Goal: Transaction & Acquisition: Subscribe to service/newsletter

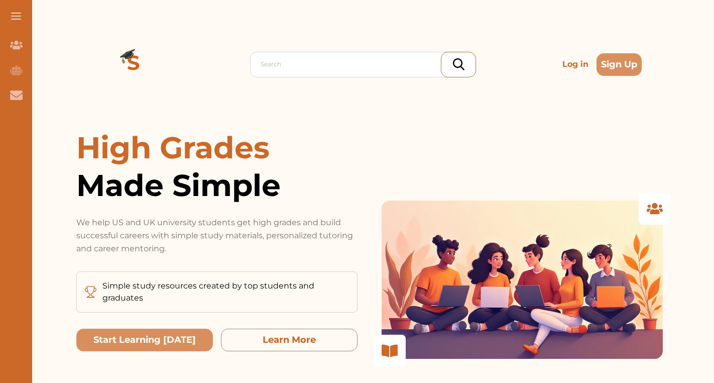
click at [573, 65] on p "Log in" at bounding box center [575, 64] width 34 height 20
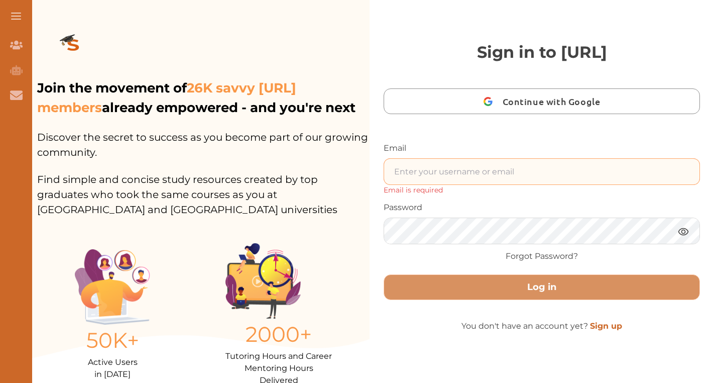
click at [518, 173] on input "text" at bounding box center [541, 172] width 315 height 26
paste input "Deedeecakes155@gmail.com"
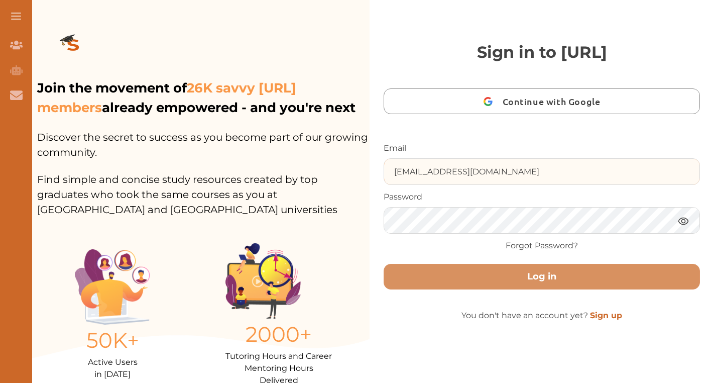
type input "Deedeecakes155@gmail.com"
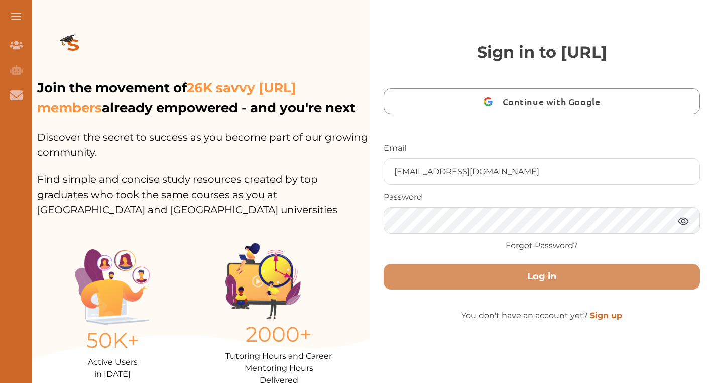
click at [684, 218] on img at bounding box center [683, 220] width 12 height 13
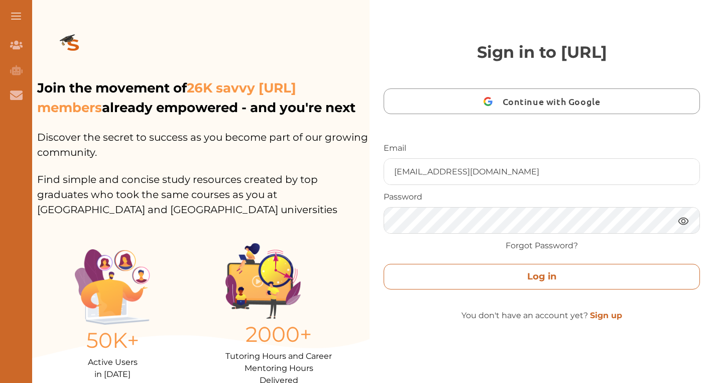
click at [609, 281] on button "Log in" at bounding box center [542, 277] width 316 height 26
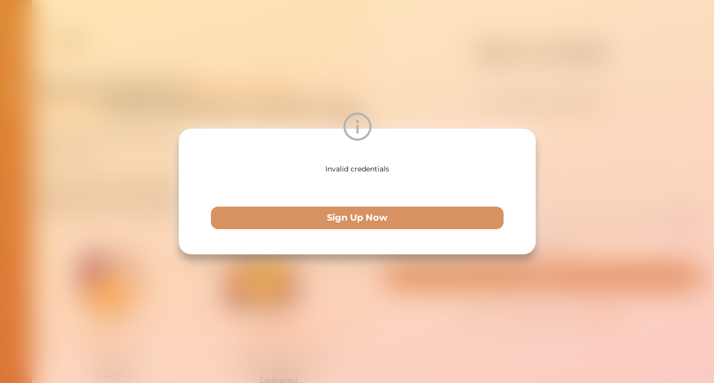
click at [605, 192] on div "Invalid credentials Sign Up Now" at bounding box center [357, 191] width 714 height 383
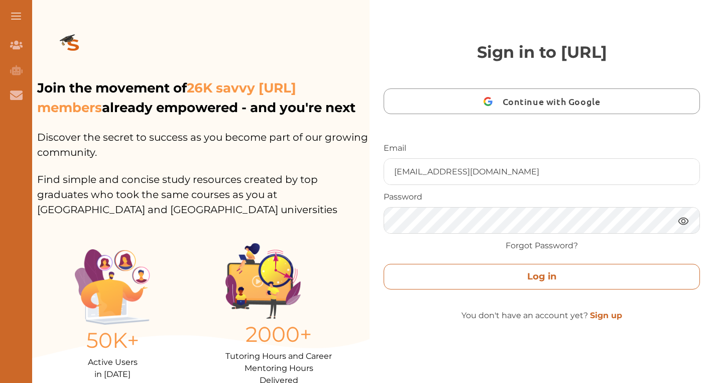
click at [609, 278] on button "Log in" at bounding box center [542, 277] width 316 height 26
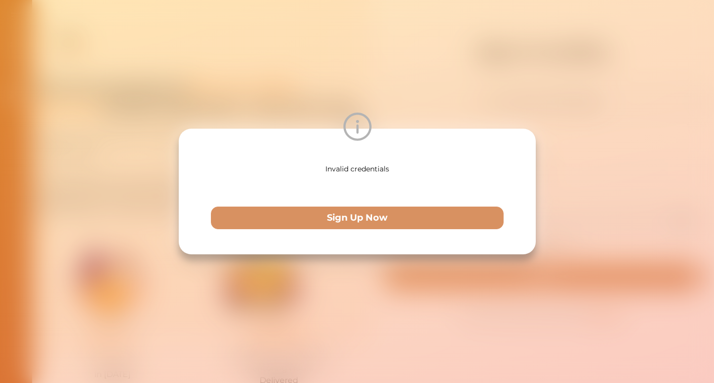
click at [551, 113] on div "Invalid credentials Sign Up Now" at bounding box center [357, 191] width 714 height 383
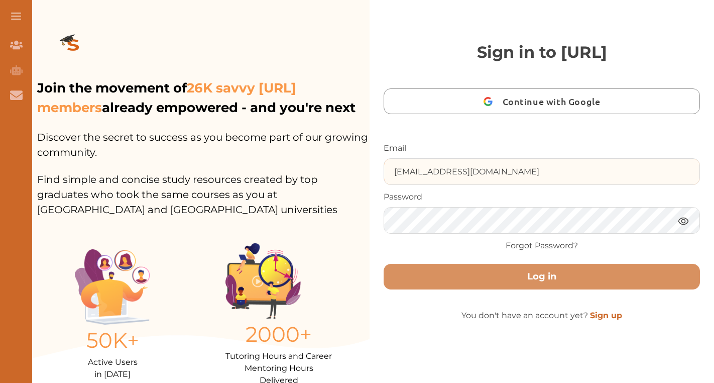
click at [466, 168] on input "[EMAIL_ADDRESS][DOMAIN_NAME]" at bounding box center [541, 172] width 315 height 26
click at [505, 173] on input "[EMAIL_ADDRESS][DOMAIN_NAME]" at bounding box center [541, 172] width 315 height 26
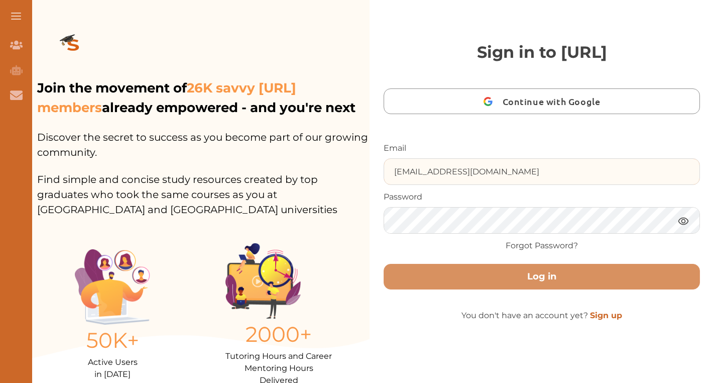
click at [505, 173] on input "[EMAIL_ADDRESS][DOMAIN_NAME]" at bounding box center [541, 172] width 315 height 26
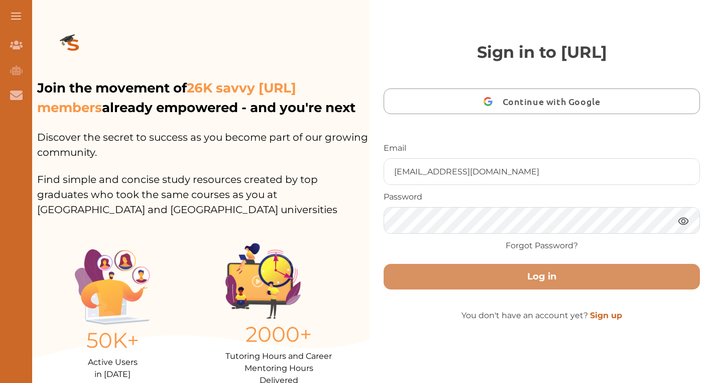
click at [569, 95] on span "Continue with Google" at bounding box center [554, 101] width 103 height 24
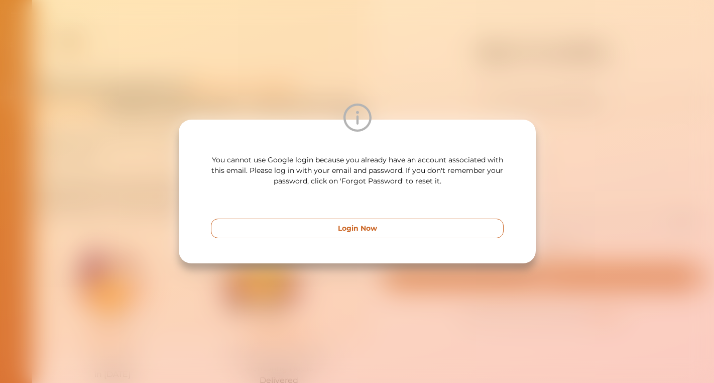
click at [393, 233] on button "Login Now" at bounding box center [357, 228] width 293 height 20
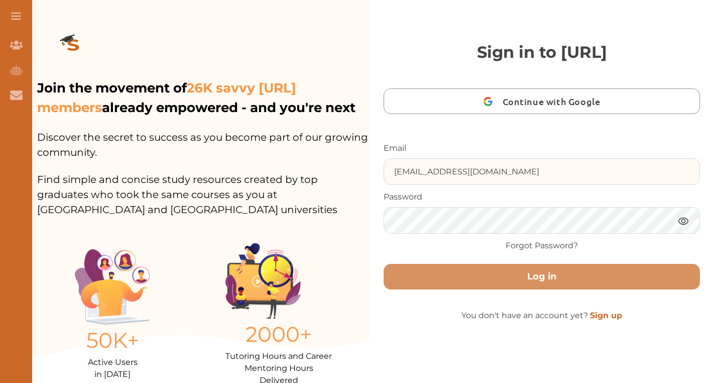
click at [575, 168] on input "[EMAIL_ADDRESS][DOMAIN_NAME]" at bounding box center [541, 172] width 315 height 26
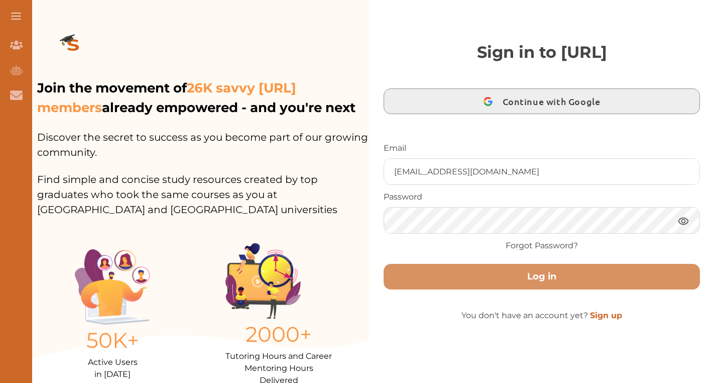
click at [563, 99] on span "Continue with Google" at bounding box center [554, 101] width 103 height 24
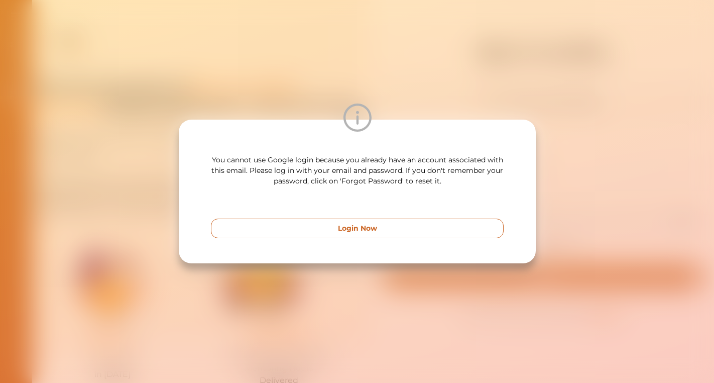
click at [485, 232] on button "Login Now" at bounding box center [357, 228] width 293 height 20
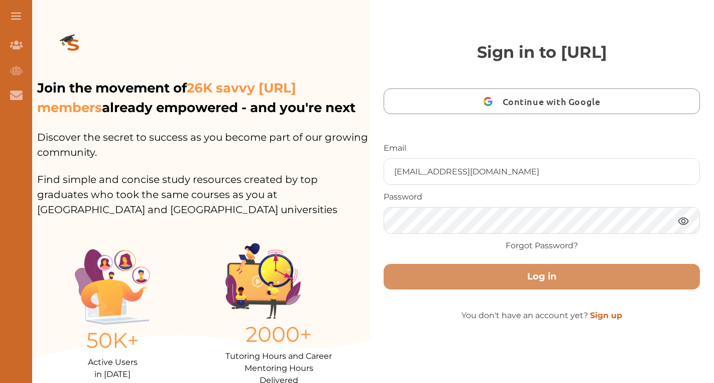
click at [629, 204] on div "Password" at bounding box center [542, 212] width 316 height 43
click at [601, 315] on link "Sign up" at bounding box center [606, 315] width 32 height 10
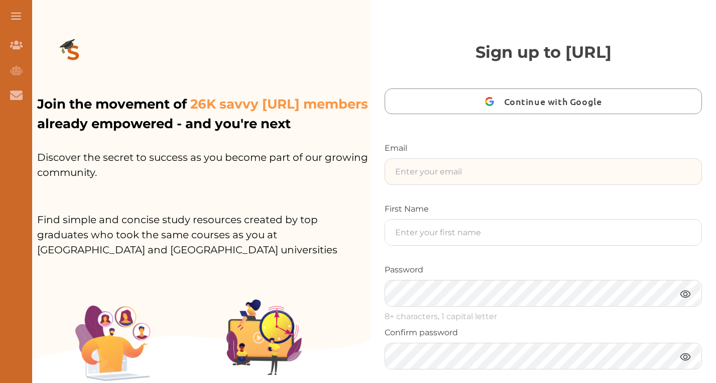
paste input "[EMAIL_ADDRESS][DOMAIN_NAME]"
type input "[EMAIL_ADDRESS][DOMAIN_NAME]"
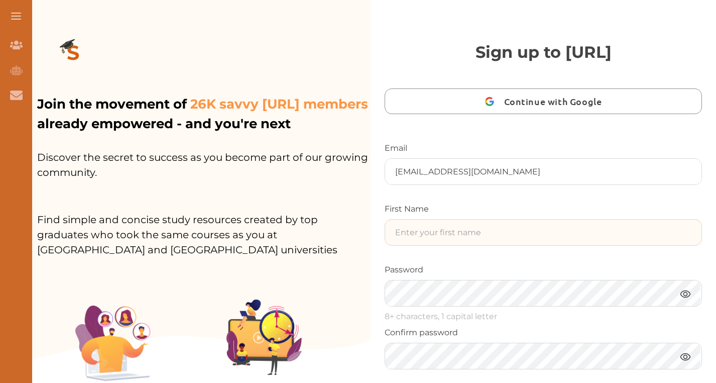
paste input "studycrowdpremiumaccountDeedee12%"
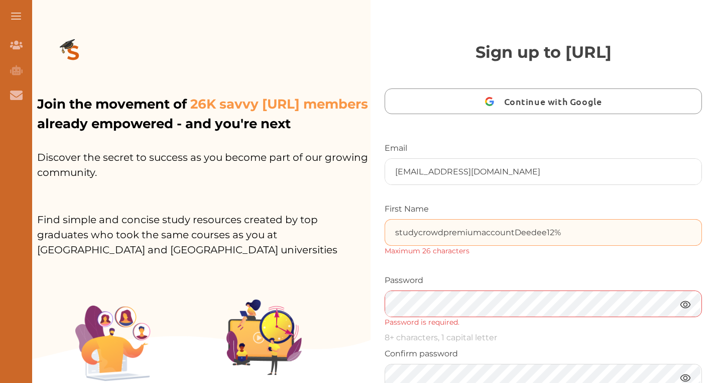
click at [588, 228] on input "studycrowdpremiumaccountDeedee12%" at bounding box center [543, 232] width 316 height 26
drag, startPoint x: 481, startPoint y: 232, endPoint x: 512, endPoint y: 232, distance: 31.1
click at [512, 232] on input "studycrowdpremiumaccountDeedee12%" at bounding box center [543, 232] width 316 height 26
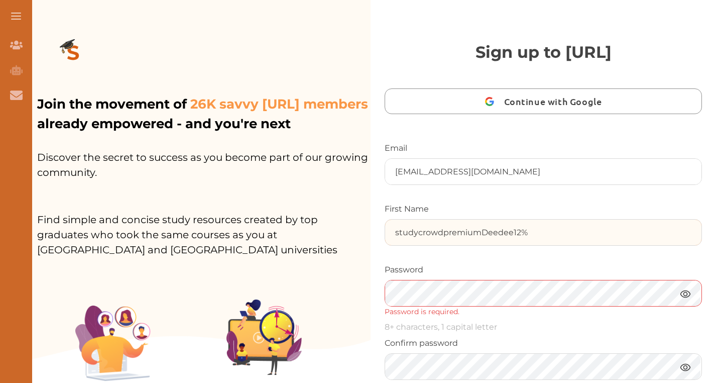
type input "studycrowdpremiumDeedee12%"
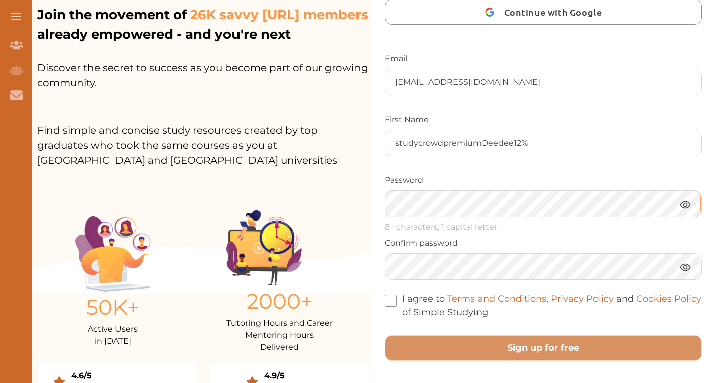
scroll to position [107, 0]
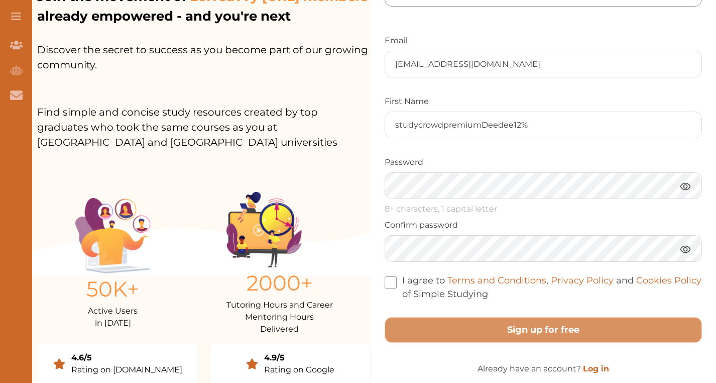
click at [521, 231] on div "Confirm password" at bounding box center [543, 240] width 317 height 43
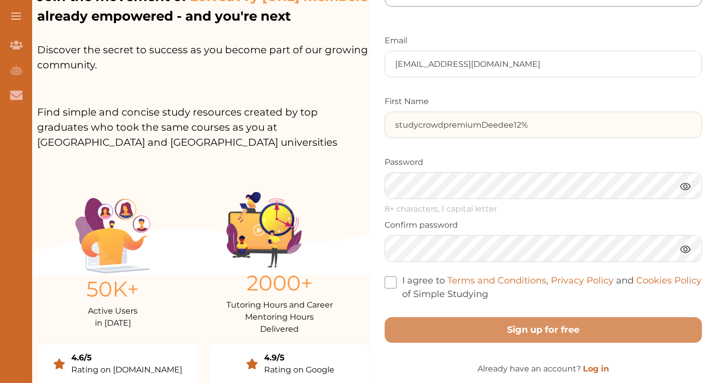
click at [523, 119] on input "studycrowdpremiumDeedee12%" at bounding box center [543, 125] width 316 height 26
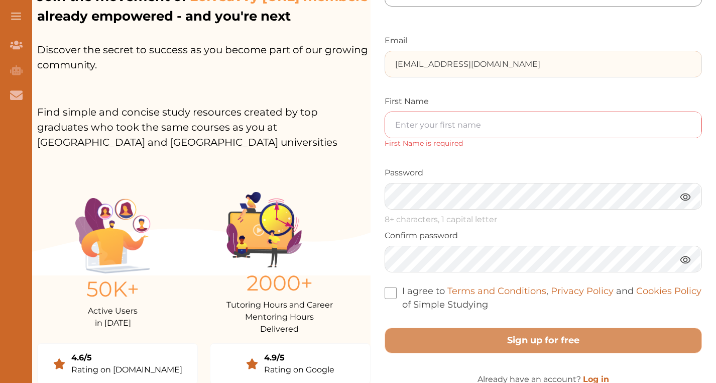
drag, startPoint x: 425, startPoint y: 62, endPoint x: 343, endPoint y: 60, distance: 81.9
click at [343, 60] on div "Join the movement of 26K savvy StudyCrowd.AI members already empowered - and yo…" at bounding box center [370, 84] width 691 height 383
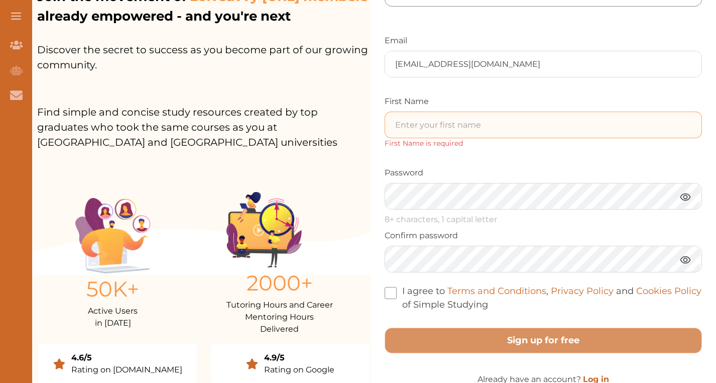
click at [417, 129] on input "text" at bounding box center [543, 125] width 316 height 26
paste input "[PERSON_NAME]"
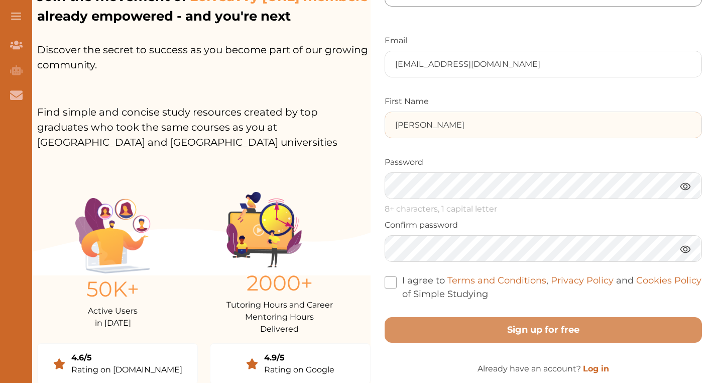
type input "[PERSON_NAME]"
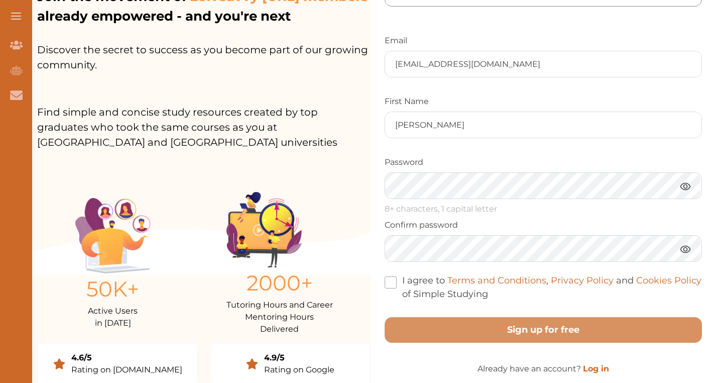
click at [385, 282] on span at bounding box center [391, 282] width 12 height 12
click at [488, 287] on input "I agree to Terms and Conditions , Privacy Policy and Cookies Policy of Simple S…" at bounding box center [488, 287] width 0 height 0
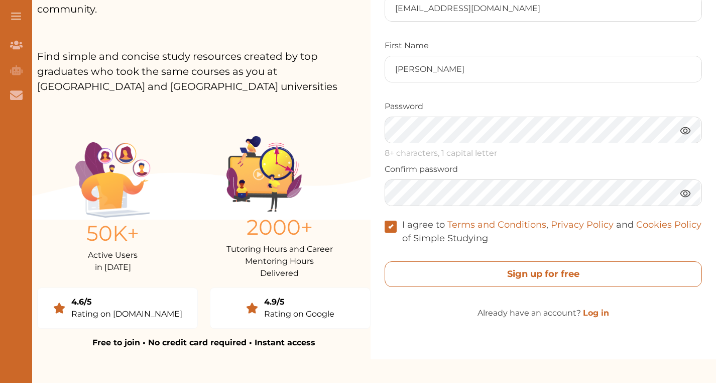
scroll to position [162, 0]
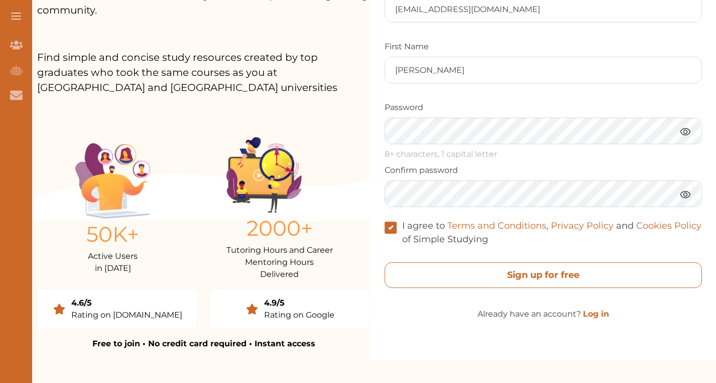
click at [538, 270] on free "Sign up for free" at bounding box center [543, 275] width 317 height 26
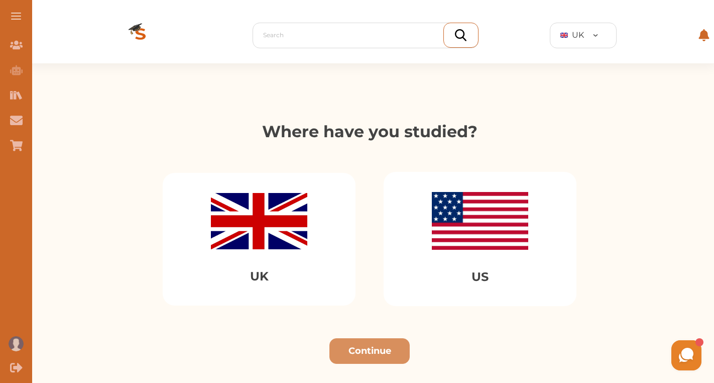
click at [325, 225] on div "UK" at bounding box center [259, 239] width 193 height 133
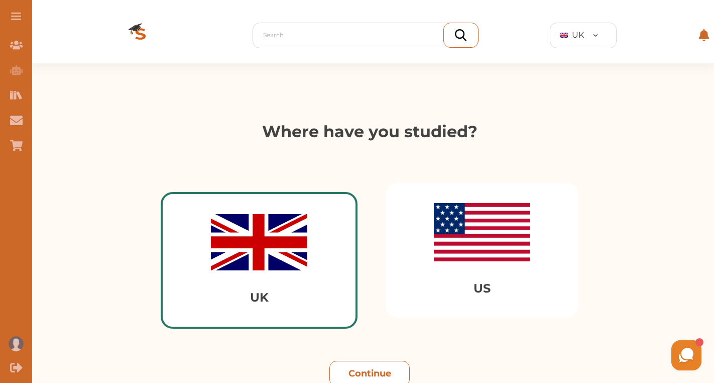
click at [378, 365] on button "Continue" at bounding box center [369, 374] width 80 height 26
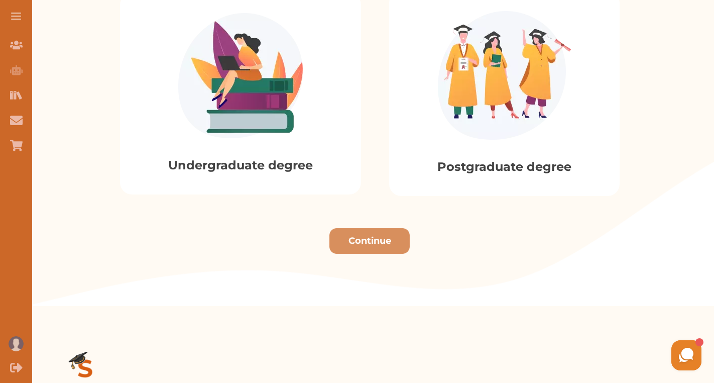
scroll to position [282, 0]
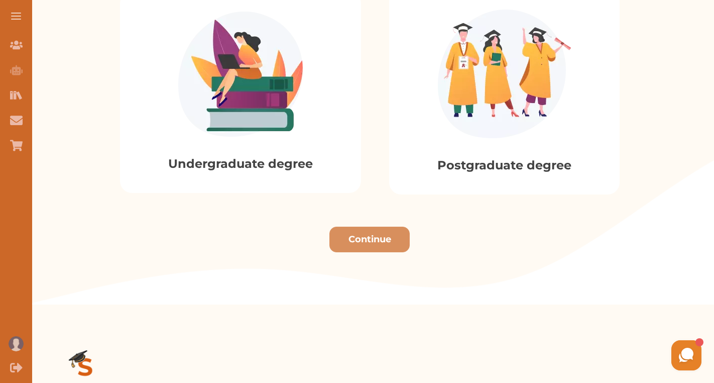
click at [272, 56] on img at bounding box center [240, 74] width 125 height 125
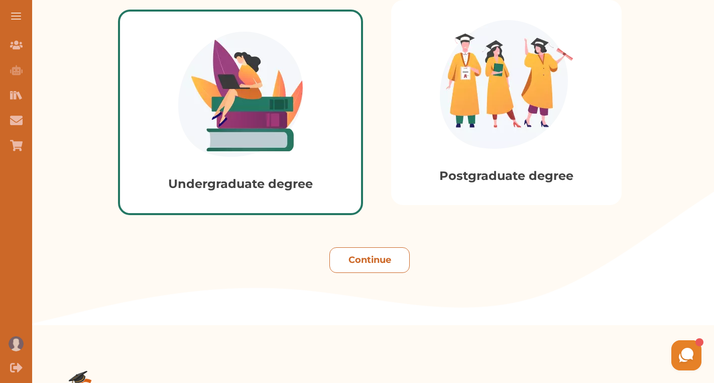
click at [377, 250] on button "Continue" at bounding box center [369, 260] width 80 height 26
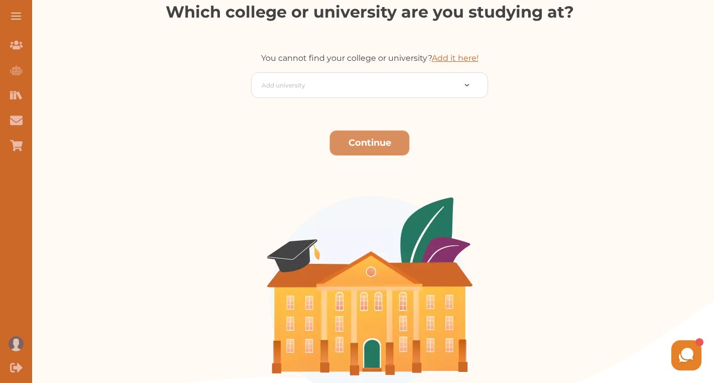
scroll to position [204, 0]
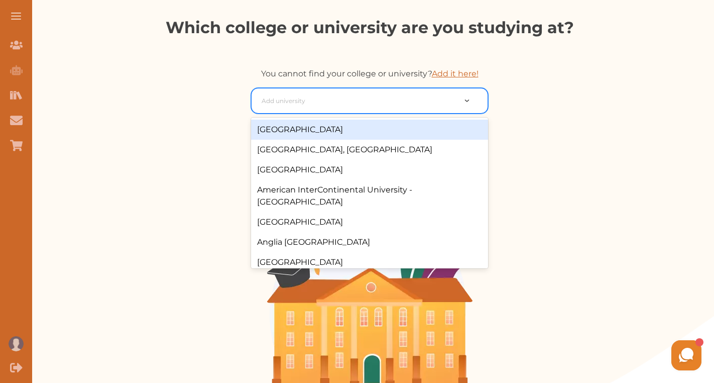
click at [343, 103] on div at bounding box center [359, 101] width 194 height 14
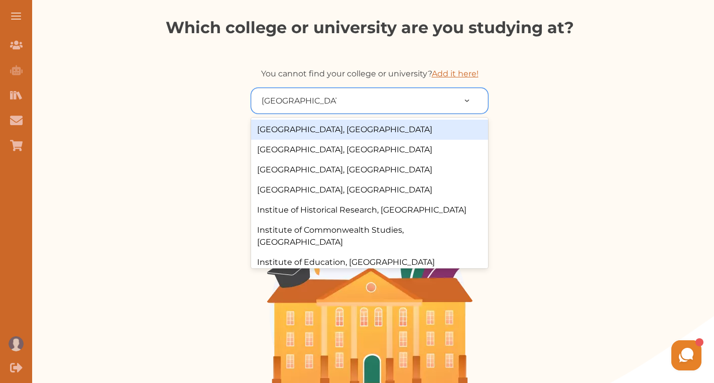
type input "university of london"
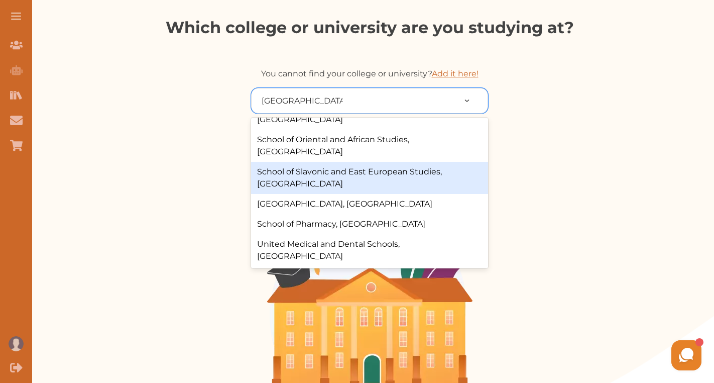
scroll to position [496, 0]
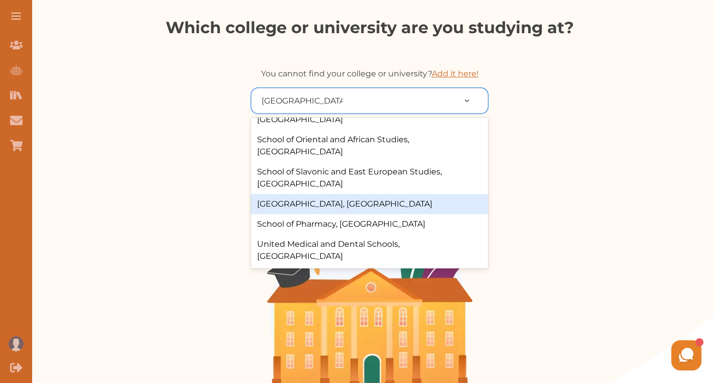
click at [453, 202] on div "[GEOGRAPHIC_DATA], [GEOGRAPHIC_DATA]" at bounding box center [369, 204] width 237 height 20
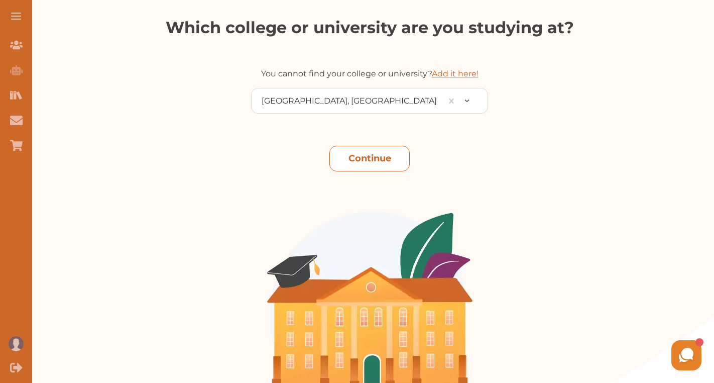
click at [384, 156] on button "Continue" at bounding box center [369, 159] width 80 height 26
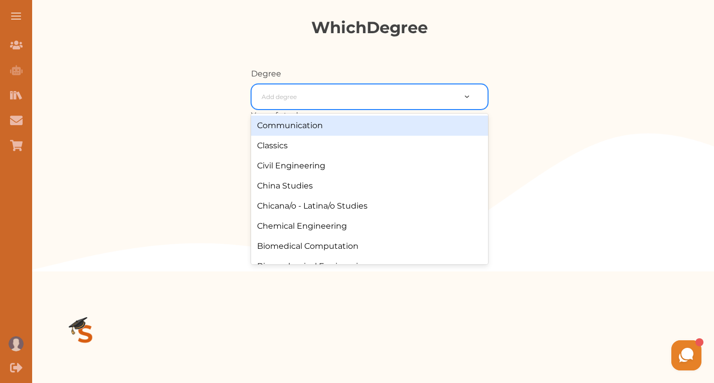
click at [360, 88] on div "Add degree" at bounding box center [359, 97] width 204 height 18
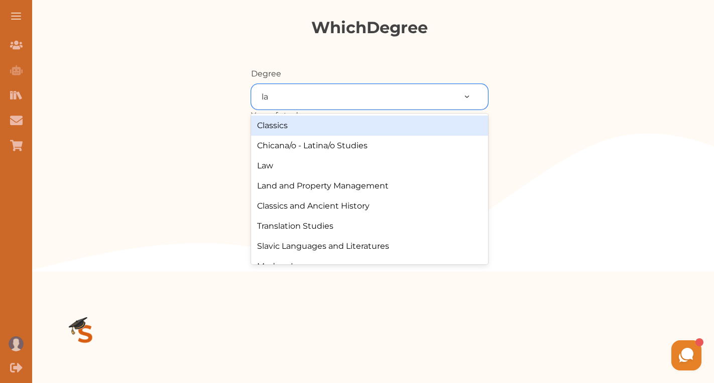
type input "law"
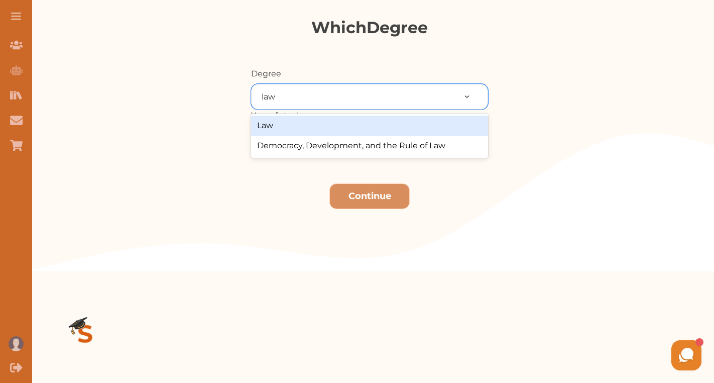
click at [331, 126] on div "Law" at bounding box center [369, 126] width 237 height 20
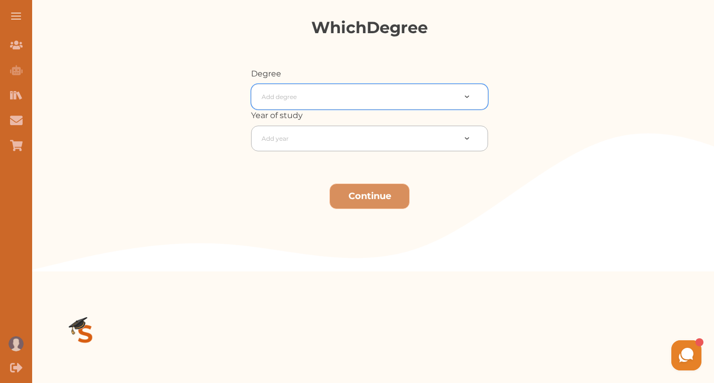
click at [342, 133] on div at bounding box center [359, 139] width 194 height 14
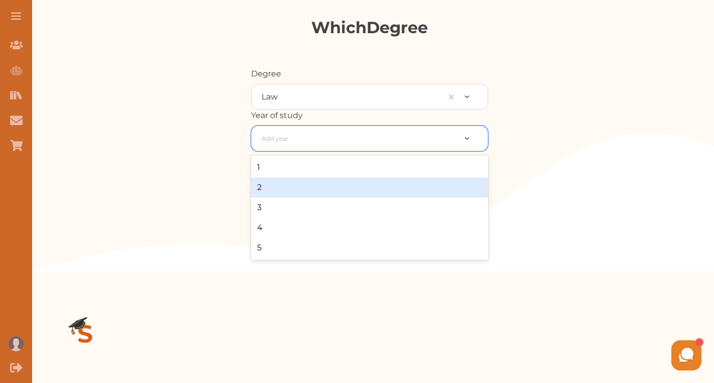
click at [334, 182] on div "2" at bounding box center [369, 187] width 237 height 20
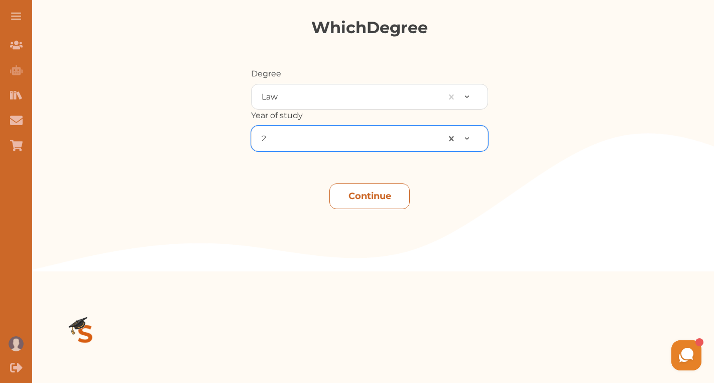
click at [383, 199] on button "Continue" at bounding box center [369, 196] width 80 height 26
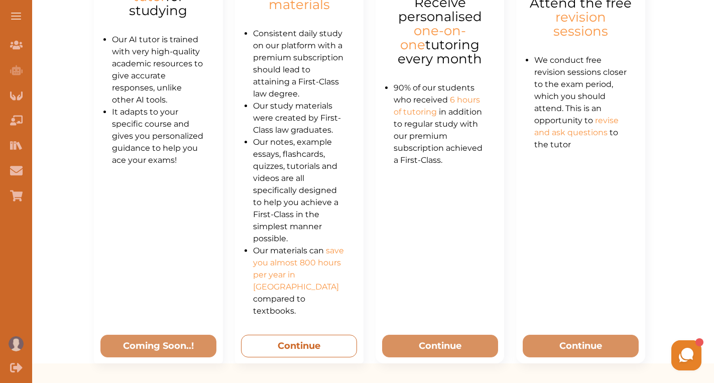
scroll to position [560, 0]
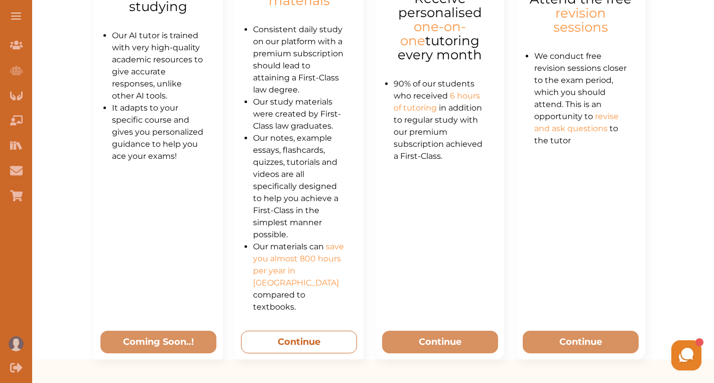
click at [300, 330] on button "Continue" at bounding box center [299, 341] width 116 height 23
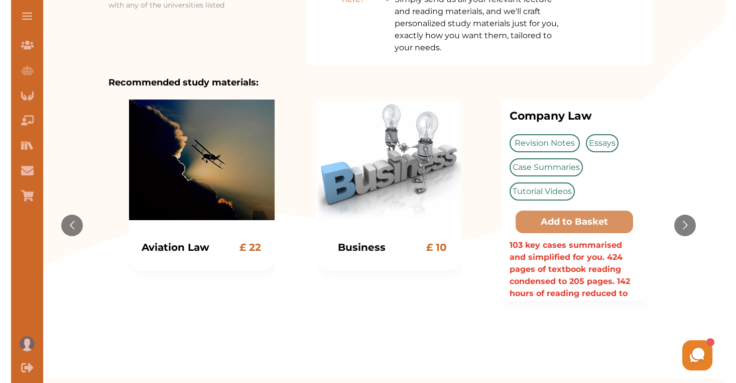
scroll to position [176, 0]
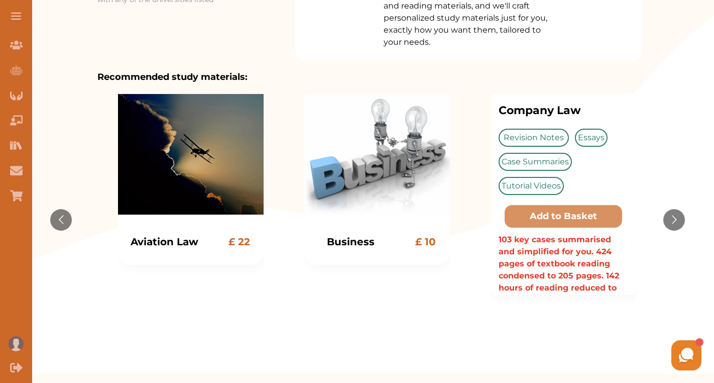
click at [576, 180] on div "Company Law £ 35 Company Law Revision Notes Essays Case Summaries Tutorial Vide…" at bounding box center [564, 219] width 146 height 251
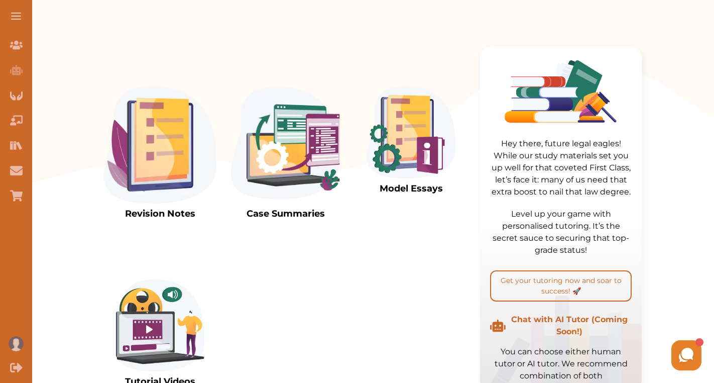
click at [154, 153] on img at bounding box center [160, 144] width 112 height 117
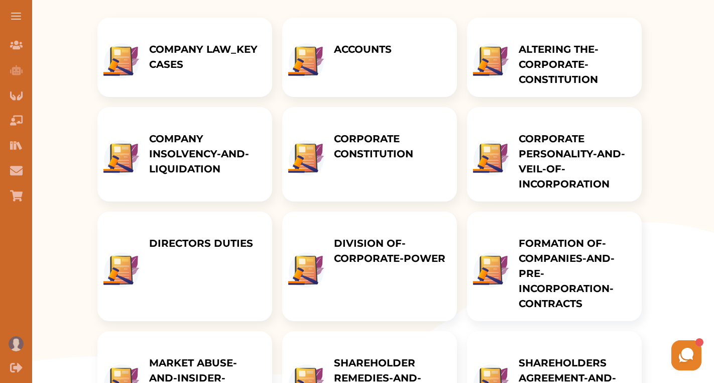
click at [368, 141] on p "CORPORATE CONSTITUTION" at bounding box center [390, 146] width 113 height 30
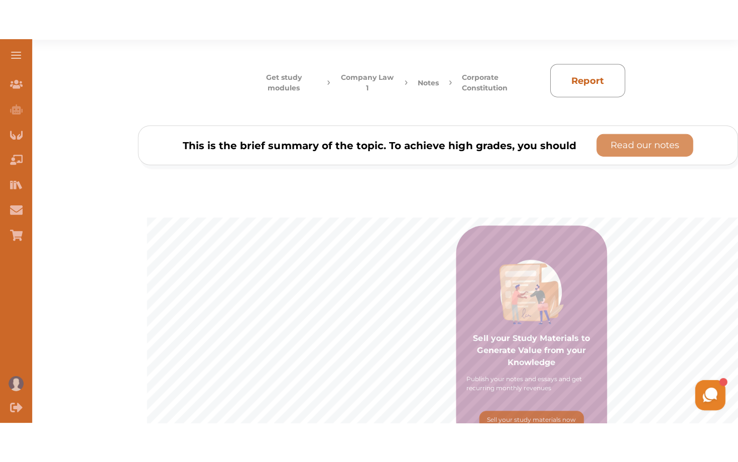
scroll to position [42, 0]
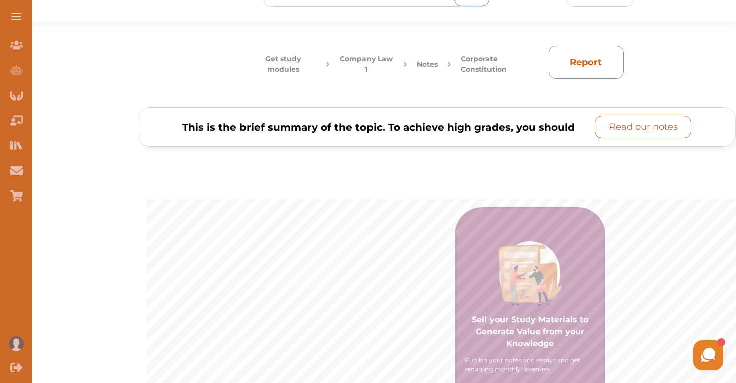
click at [624, 128] on p "Read our notes" at bounding box center [643, 127] width 69 height 14
click at [636, 131] on p "Read our notes" at bounding box center [643, 127] width 69 height 14
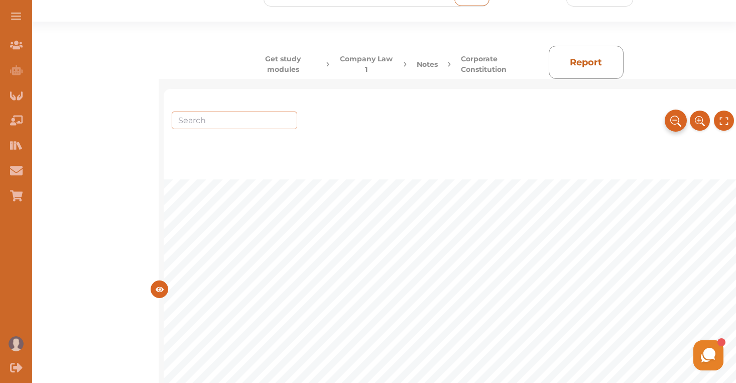
click at [670, 117] on icon at bounding box center [675, 120] width 11 height 17
click at [670, 117] on icon at bounding box center [674, 120] width 9 height 9
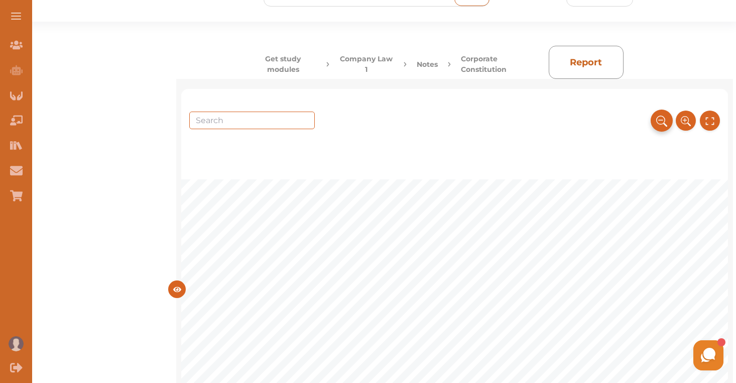
click at [665, 117] on icon at bounding box center [660, 120] width 9 height 9
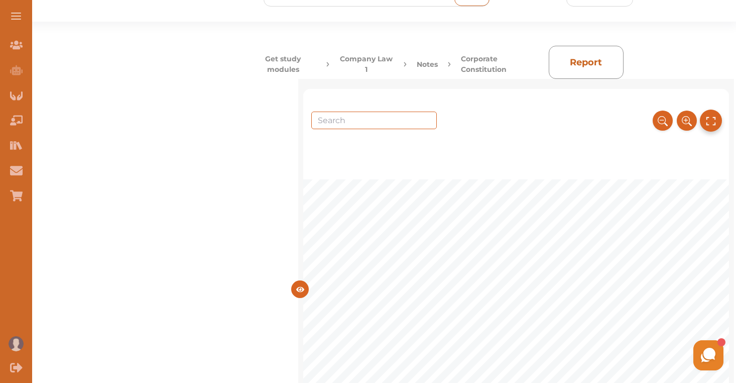
click at [714, 119] on button at bounding box center [711, 120] width 22 height 22
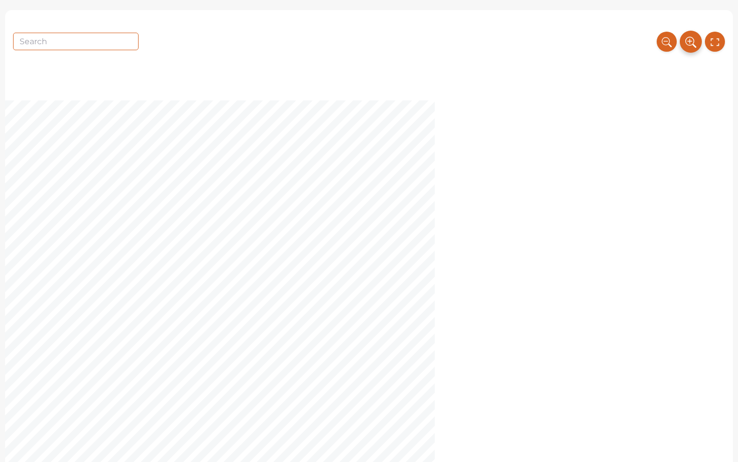
click at [694, 39] on icon at bounding box center [691, 42] width 11 height 17
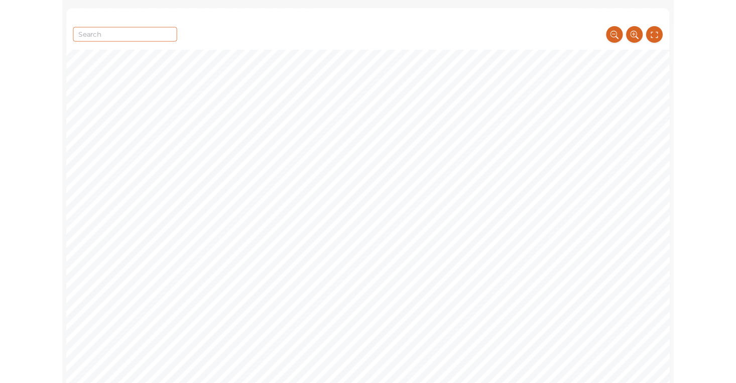
scroll to position [178, 55]
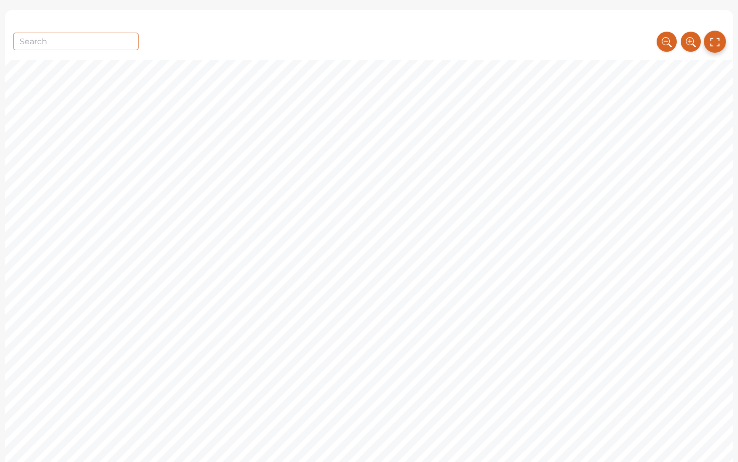
click at [711, 42] on icon at bounding box center [715, 42] width 11 height 17
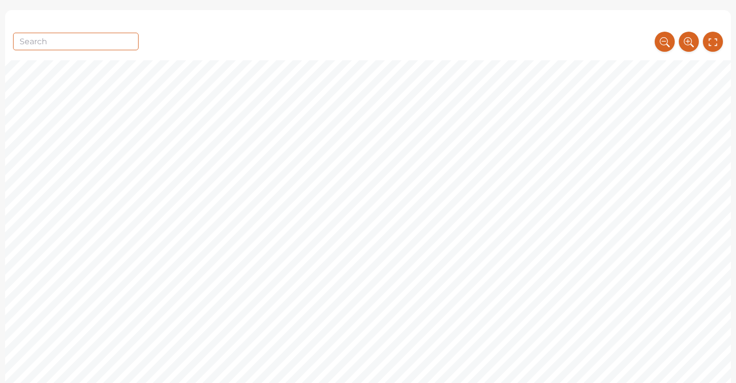
click at [291, 60] on button "Get study modules" at bounding box center [278, 64] width 57 height 21
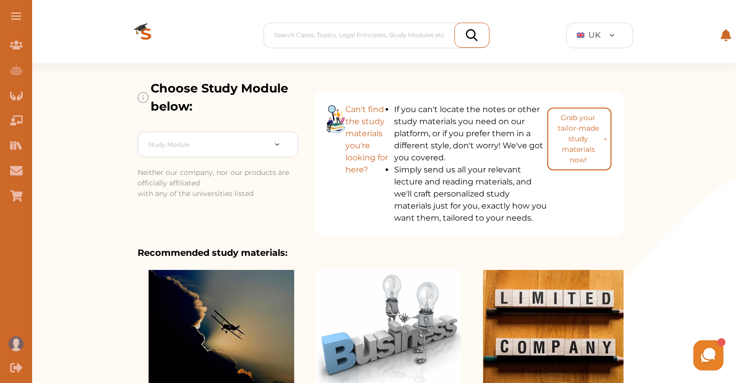
click at [138, 28] on img at bounding box center [146, 35] width 80 height 56
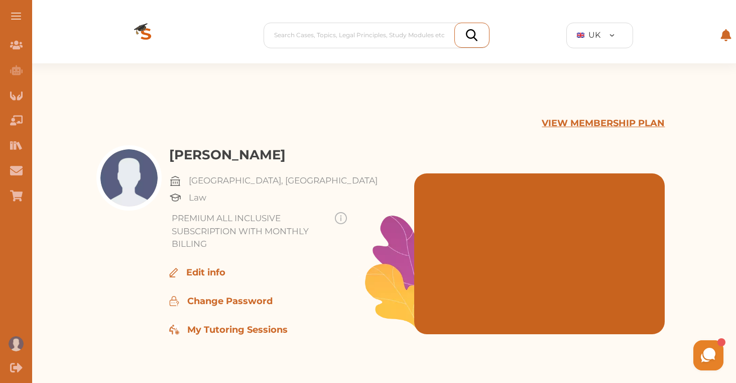
click at [584, 118] on p "VIEW MEMBERSHIP PLAN" at bounding box center [603, 124] width 123 height 14
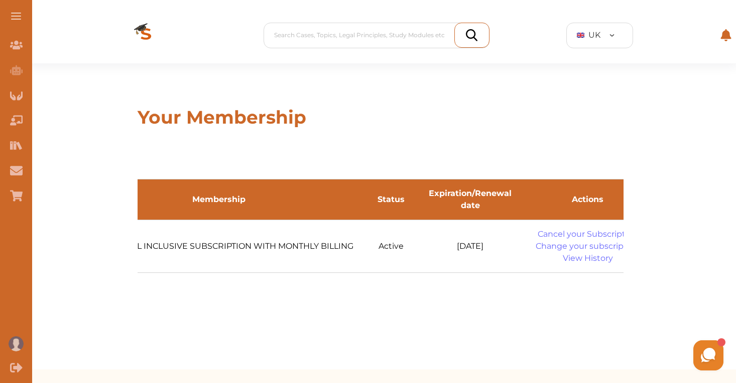
scroll to position [0, 67]
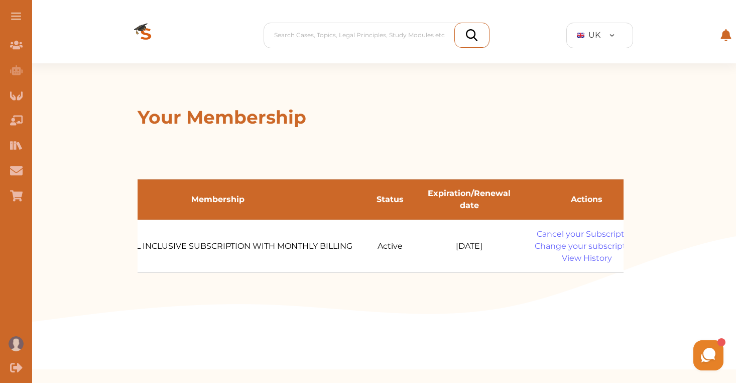
click at [127, 36] on img at bounding box center [146, 35] width 80 height 56
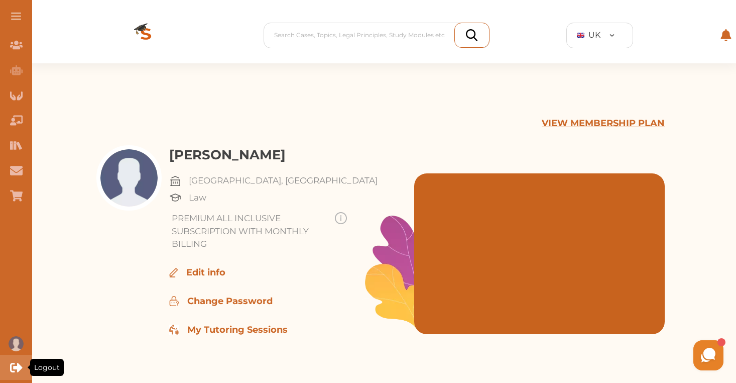
click at [11, 361] on div "Logout" at bounding box center [16, 367] width 32 height 25
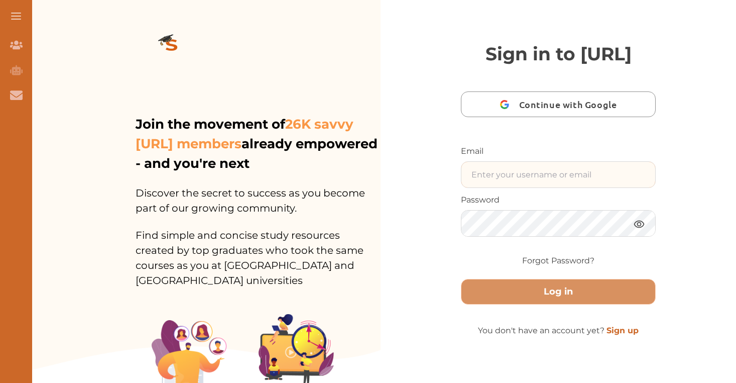
click at [556, 187] on input "text" at bounding box center [559, 175] width 194 height 26
paste input "[EMAIL_ADDRESS][DOMAIN_NAME]"
type input "Deedeecakes155@gmail.com"
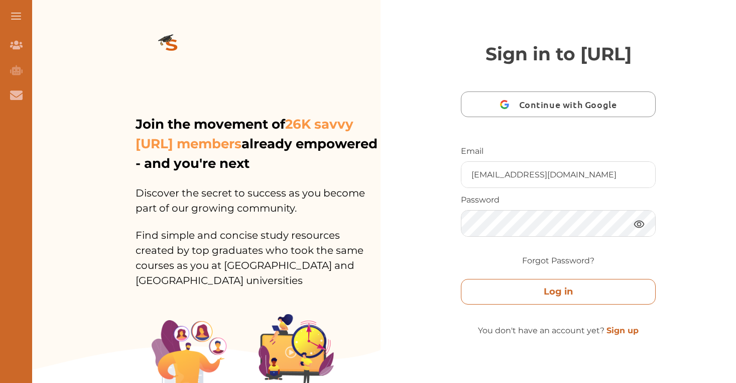
click at [608, 304] on button "Log in" at bounding box center [558, 292] width 195 height 26
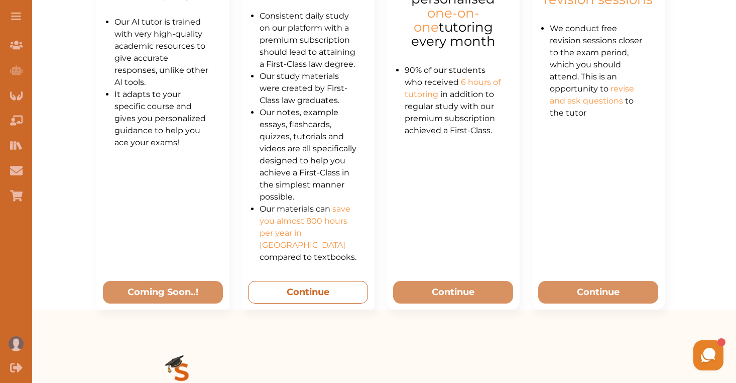
click at [330, 297] on button "Continue" at bounding box center [308, 292] width 120 height 23
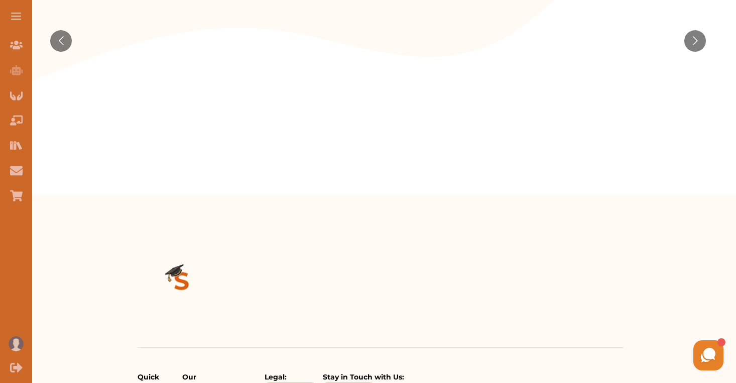
scroll to position [241, 0]
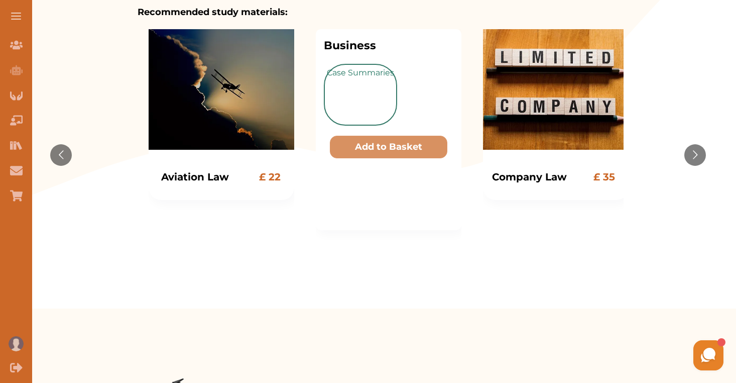
click at [383, 87] on p "Case Summaries" at bounding box center [360, 95] width 73 height 62
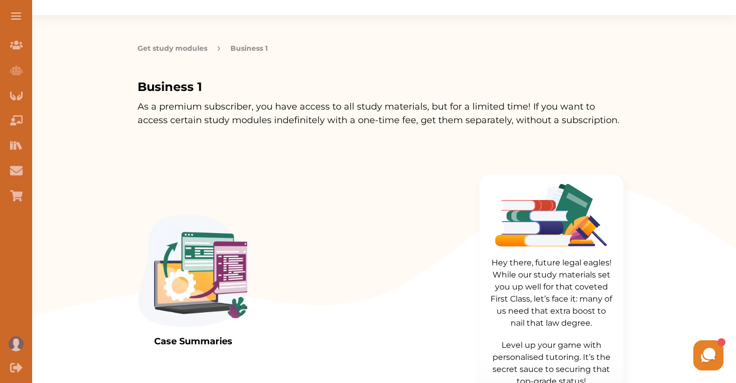
scroll to position [29, 0]
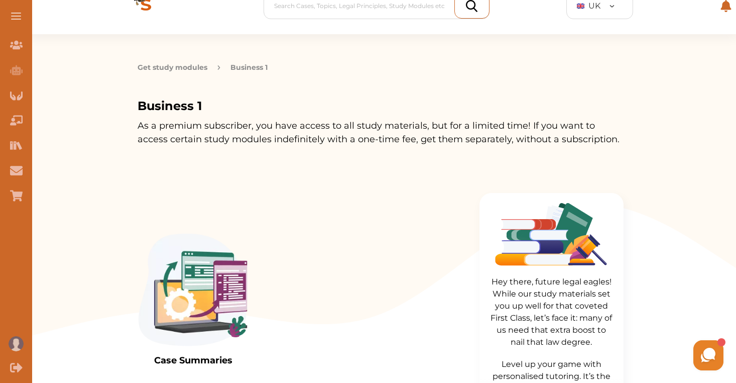
click at [142, 6] on img at bounding box center [146, 6] width 80 height 56
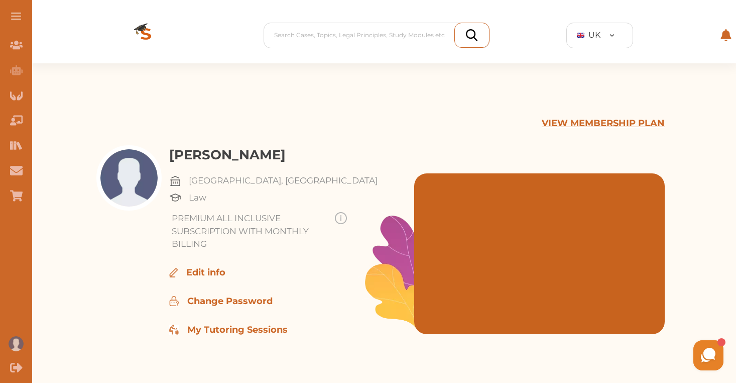
click at [205, 268] on p "Edit info" at bounding box center [205, 273] width 39 height 14
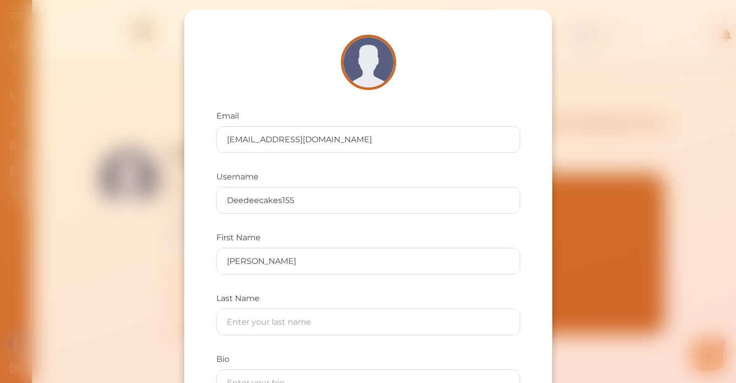
scroll to position [-1, 0]
click at [639, 52] on div "Email [EMAIL_ADDRESS][DOMAIN_NAME] Username Deedeecakes155 First Name [PERSON_N…" at bounding box center [368, 191] width 736 height 383
